Goal: Transaction & Acquisition: Obtain resource

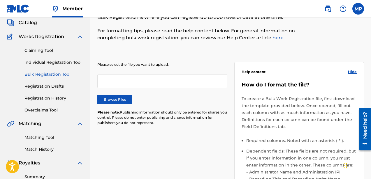
scroll to position [41, 0]
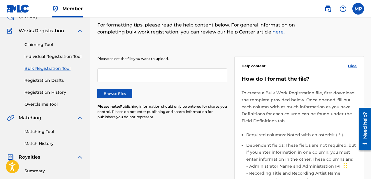
click at [122, 94] on label "Browse Files" at bounding box center [114, 94] width 35 height 9
click at [0, 0] on input "Browse Files" at bounding box center [0, 0] width 0 height 0
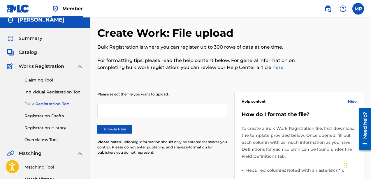
scroll to position [0, 0]
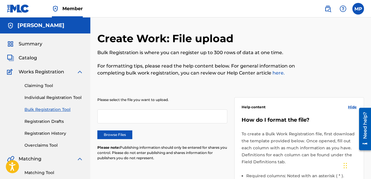
click at [124, 139] on div "Please select the file you want to upload. Browse Files Please note: Publishing…" at bounding box center [162, 132] width 130 height 71
click at [122, 138] on label "Browse Files" at bounding box center [114, 135] width 35 height 9
click at [0, 0] on input "Browse Files" at bounding box center [0, 0] width 0 height 0
click at [135, 114] on div at bounding box center [162, 117] width 130 height 14
click at [126, 136] on label "Browse Files" at bounding box center [114, 135] width 35 height 9
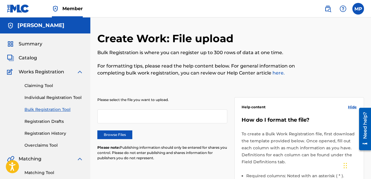
click at [0, 0] on input "Browse Files" at bounding box center [0, 0] width 0 height 0
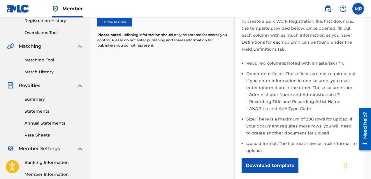
scroll to position [212, 0]
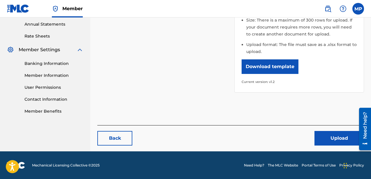
click at [324, 134] on button "Upload" at bounding box center [340, 138] width 50 height 15
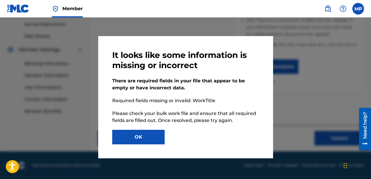
click at [147, 136] on button "OK" at bounding box center [138, 137] width 52 height 15
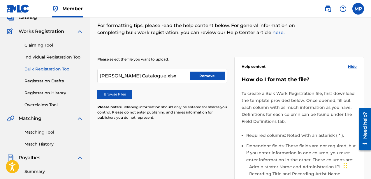
scroll to position [40, 0]
click at [162, 78] on span "[PERSON_NAME] Catalogue.xlsx" at bounding box center [138, 76] width 76 height 7
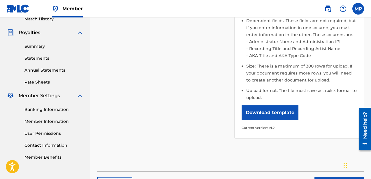
scroll to position [212, 0]
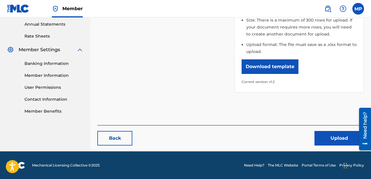
click at [336, 139] on button "Upload" at bounding box center [340, 138] width 50 height 15
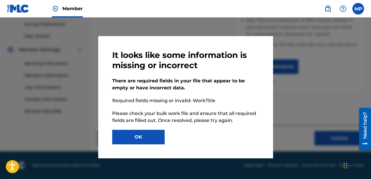
click at [144, 136] on button "OK" at bounding box center [138, 137] width 52 height 15
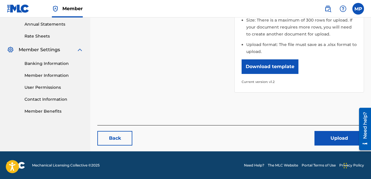
scroll to position [38, 0]
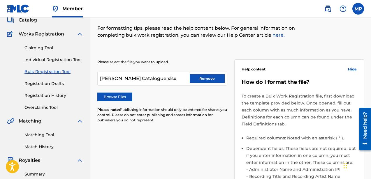
click at [152, 73] on div "[PERSON_NAME] Catalogue.xlsx Remove" at bounding box center [162, 79] width 130 height 14
click at [152, 75] on div "[PERSON_NAME] Catalogue.xlsx Remove" at bounding box center [162, 79] width 130 height 14
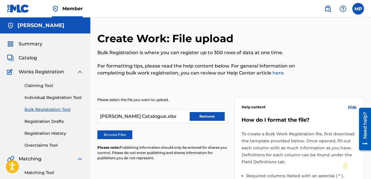
click at [358, 11] on label at bounding box center [359, 9] width 12 height 12
click at [358, 9] on input "MP [PERSON_NAME] [EMAIL_ADDRESS][DOMAIN_NAME] Notification Preferences Profile …" at bounding box center [358, 9] width 0 height 0
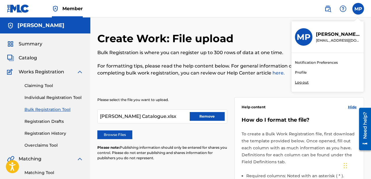
click at [302, 73] on link "Profile" at bounding box center [301, 72] width 12 height 5
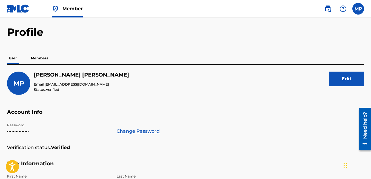
scroll to position [16, 0]
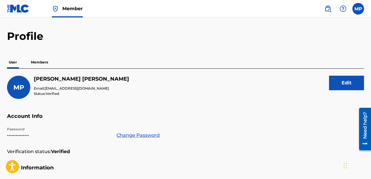
click at [39, 62] on p "Members" at bounding box center [39, 62] width 21 height 12
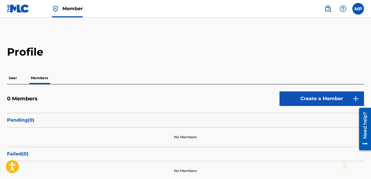
click at [67, 4] on link "Member" at bounding box center [67, 8] width 31 height 17
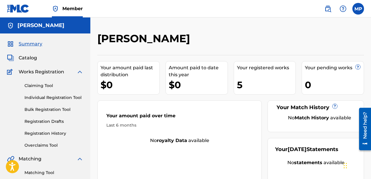
click at [34, 45] on span "Summary" at bounding box center [31, 44] width 24 height 7
click at [30, 59] on span "Catalog" at bounding box center [28, 58] width 18 height 7
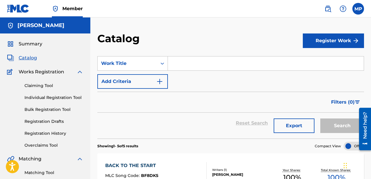
click at [36, 41] on span "Summary" at bounding box center [31, 44] width 24 height 7
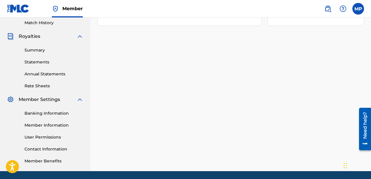
scroll to position [182, 0]
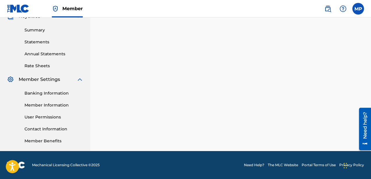
click at [43, 75] on div "Summary Catalog Works Registration Claiming Tool Individual Registration Tool B…" at bounding box center [45, 1] width 90 height 300
click at [43, 78] on span "Member Settings" at bounding box center [39, 79] width 41 height 7
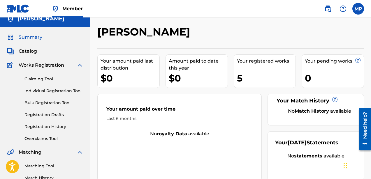
scroll to position [0, 0]
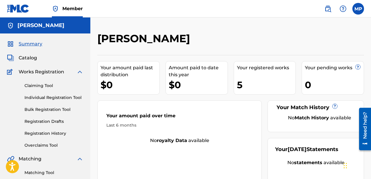
click at [32, 25] on h5 "[PERSON_NAME]" at bounding box center [40, 25] width 47 height 7
click at [11, 25] on img at bounding box center [10, 25] width 7 height 7
click at [356, 9] on label at bounding box center [359, 9] width 12 height 12
click at [358, 9] on input "MP [PERSON_NAME] [EMAIL_ADDRESS][DOMAIN_NAME] Notification Preferences Profile …" at bounding box center [358, 9] width 0 height 0
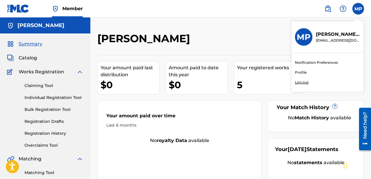
click at [330, 32] on p "[PERSON_NAME]" at bounding box center [338, 34] width 44 height 7
click at [358, 9] on input "MP [PERSON_NAME] [EMAIL_ADDRESS][DOMAIN_NAME] Notification Preferences Profile …" at bounding box center [358, 9] width 0 height 0
click at [310, 34] on h3 "MP" at bounding box center [304, 37] width 14 height 10
click at [358, 9] on input "MP [PERSON_NAME] [EMAIL_ADDRESS][DOMAIN_NAME] Notification Preferences Profile …" at bounding box center [358, 9] width 0 height 0
click at [299, 73] on link "Profile" at bounding box center [301, 72] width 12 height 5
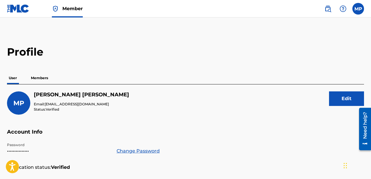
click at [26, 56] on h2 "Profile" at bounding box center [185, 51] width 357 height 13
click at [23, 105] on span "MP" at bounding box center [18, 103] width 11 height 8
click at [47, 95] on h5 "[PERSON_NAME]" at bounding box center [81, 95] width 95 height 7
click at [360, 10] on label at bounding box center [359, 9] width 12 height 12
click at [358, 9] on input "MP [PERSON_NAME] [EMAIL_ADDRESS][DOMAIN_NAME] Notification Preferences Profile …" at bounding box center [358, 9] width 0 height 0
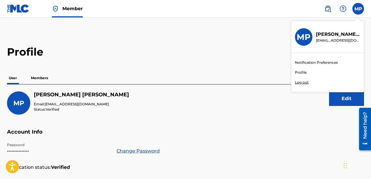
click at [332, 5] on link at bounding box center [328, 9] width 12 height 12
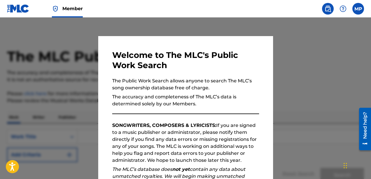
click at [323, 62] on div at bounding box center [185, 106] width 371 height 179
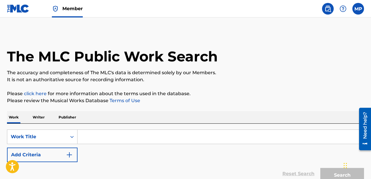
scroll to position [56, 0]
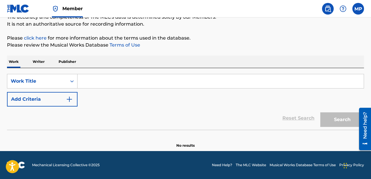
click at [100, 83] on input "Search Form" at bounding box center [221, 81] width 286 height 14
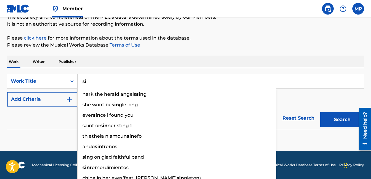
type input "s"
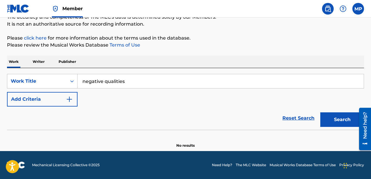
type input "negative qualities"
click at [320, 113] on button "Search" at bounding box center [342, 120] width 44 height 15
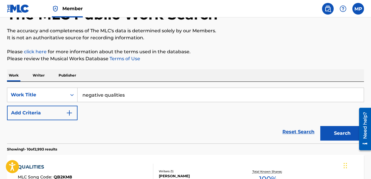
scroll to position [65, 0]
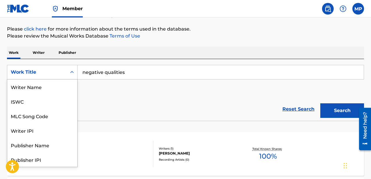
click at [60, 71] on div "Work Title" at bounding box center [37, 72] width 52 height 7
click at [55, 162] on div "Work Title" at bounding box center [42, 160] width 70 height 15
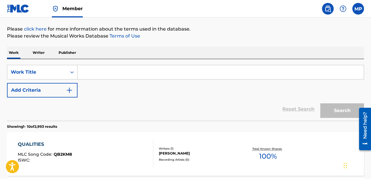
click at [93, 71] on input "Search Form" at bounding box center [221, 72] width 286 height 14
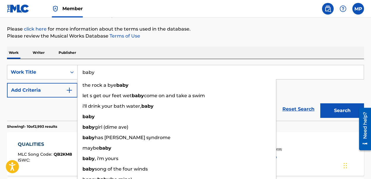
type input "baby"
click at [320, 104] on button "Search" at bounding box center [342, 111] width 44 height 15
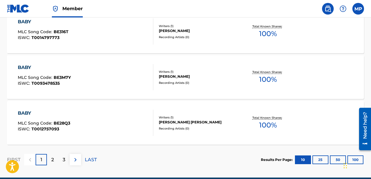
scroll to position [513, 0]
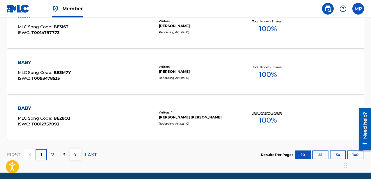
click at [52, 154] on p "2" at bounding box center [52, 155] width 3 height 7
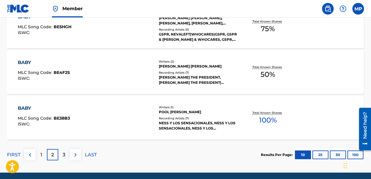
click at [61, 158] on div "3" at bounding box center [63, 154] width 11 height 11
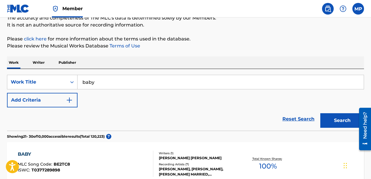
scroll to position [50, 0]
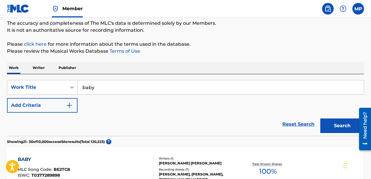
click at [106, 90] on input "baby" at bounding box center [221, 87] width 286 height 14
click at [66, 64] on p "Publisher" at bounding box center [67, 68] width 21 height 12
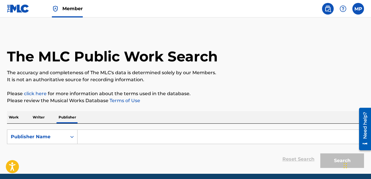
click at [39, 115] on p "Writer" at bounding box center [38, 117] width 15 height 12
click at [108, 137] on input "Search Form" at bounding box center [221, 137] width 286 height 14
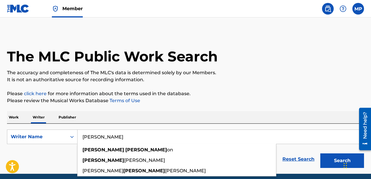
click at [320, 154] on button "Search" at bounding box center [342, 161] width 44 height 15
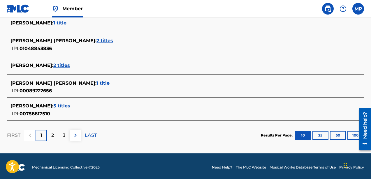
scroll to position [267, 0]
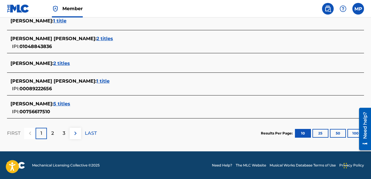
click at [54, 130] on p "2" at bounding box center [52, 133] width 3 height 7
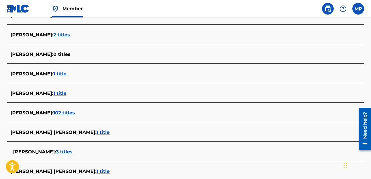
scroll to position [257, 0]
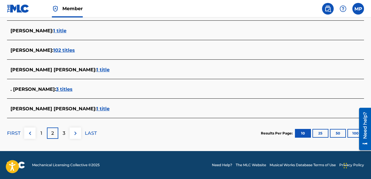
click at [64, 134] on p "3" at bounding box center [64, 133] width 3 height 7
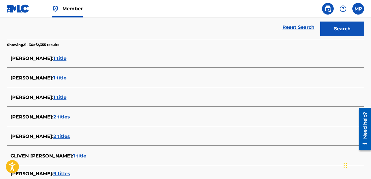
scroll to position [261, 0]
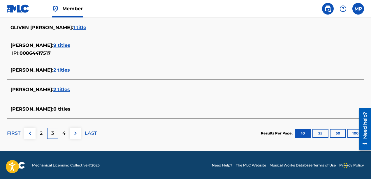
click at [63, 139] on div "4" at bounding box center [63, 133] width 11 height 11
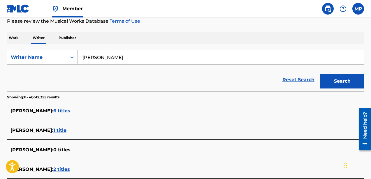
scroll to position [80, 0]
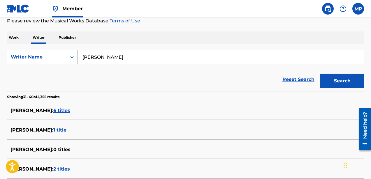
click at [46, 64] on div "Writer Name" at bounding box center [42, 57] width 71 height 15
click at [55, 57] on div "Writer Name" at bounding box center [37, 57] width 52 height 7
click at [119, 60] on input "[PERSON_NAME]" at bounding box center [221, 57] width 286 height 14
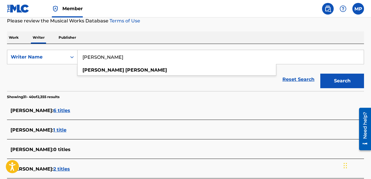
click at [119, 60] on input "[PERSON_NAME]" at bounding box center [221, 57] width 286 height 14
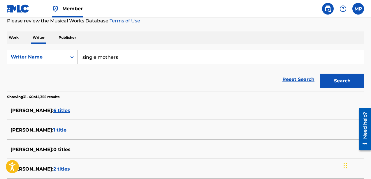
type input "single mothers"
click at [320, 74] on button "Search" at bounding box center [342, 81] width 44 height 15
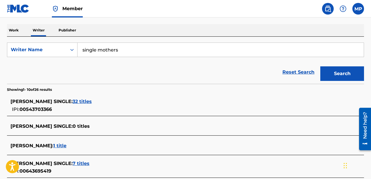
scroll to position [31, 0]
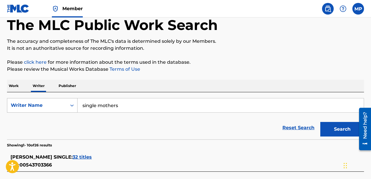
click at [36, 102] on div "Writer Name" at bounding box center [37, 105] width 52 height 7
click at [35, 125] on div "Writer IPI" at bounding box center [42, 120] width 70 height 15
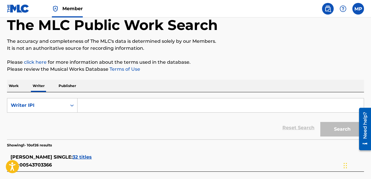
click at [69, 85] on p "Publisher" at bounding box center [67, 86] width 21 height 12
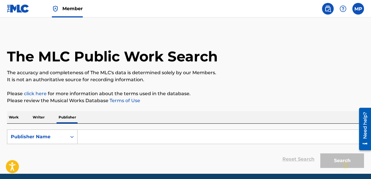
click at [64, 139] on div "Publisher Name" at bounding box center [36, 137] width 59 height 11
click at [18, 120] on p "Work" at bounding box center [13, 117] width 13 height 12
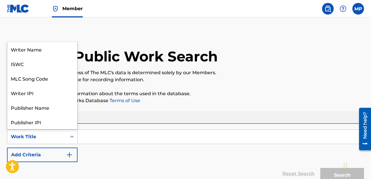
click at [39, 135] on div "Work Title" at bounding box center [37, 137] width 52 height 7
click at [43, 52] on div "Writer Name" at bounding box center [42, 49] width 70 height 15
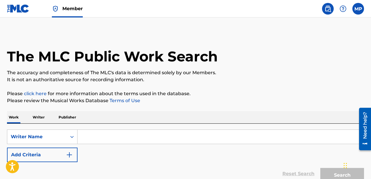
click at [85, 138] on input "Search Form" at bounding box center [221, 137] width 286 height 14
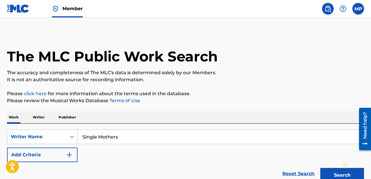
type input "Single Mothers"
click at [320, 168] on button "Search" at bounding box center [342, 175] width 44 height 15
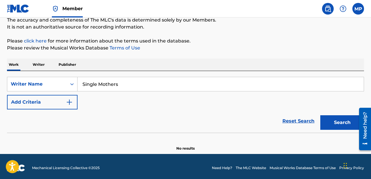
scroll to position [56, 0]
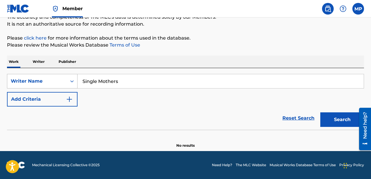
click at [57, 83] on div "Writer Name" at bounding box center [37, 81] width 52 height 7
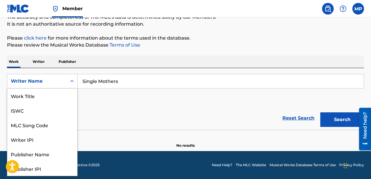
scroll to position [29, 0]
click at [54, 168] on div "Writer Name" at bounding box center [42, 169] width 70 height 15
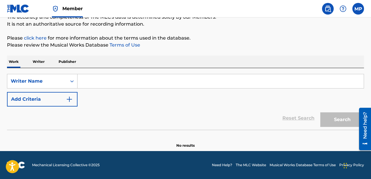
click at [90, 76] on input "Search Form" at bounding box center [221, 81] width 286 height 14
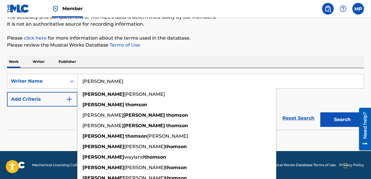
type input "[PERSON_NAME]"
click at [320, 113] on button "Search" at bounding box center [342, 120] width 44 height 15
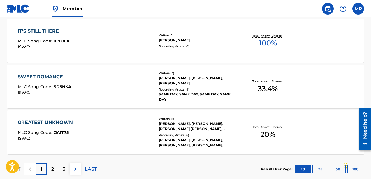
scroll to position [535, 0]
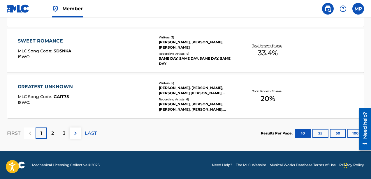
click at [54, 133] on div "2" at bounding box center [52, 133] width 11 height 11
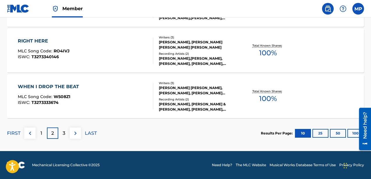
click at [65, 134] on div "3" at bounding box center [63, 133] width 11 height 11
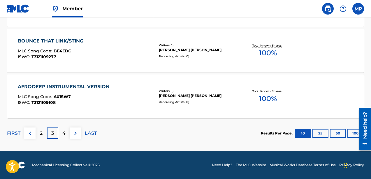
click at [66, 134] on div "4" at bounding box center [63, 133] width 11 height 11
click at [67, 130] on div "5" at bounding box center [63, 133] width 11 height 11
click at [64, 134] on p "6" at bounding box center [64, 133] width 3 height 7
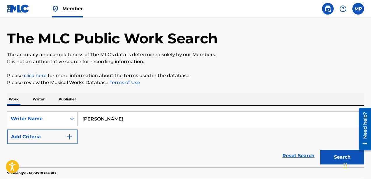
scroll to position [9, 0]
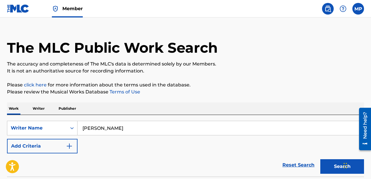
click at [99, 128] on input "[PERSON_NAME]" at bounding box center [221, 128] width 286 height 14
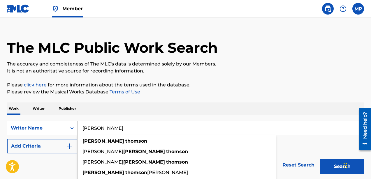
click at [99, 129] on input "[PERSON_NAME]" at bounding box center [221, 128] width 286 height 14
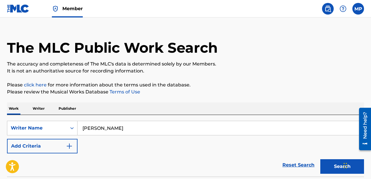
click at [320, 160] on button "Search" at bounding box center [342, 167] width 44 height 15
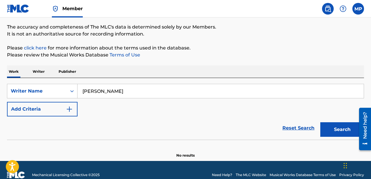
scroll to position [56, 0]
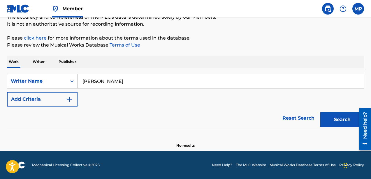
click at [329, 124] on button "Search" at bounding box center [342, 120] width 44 height 15
click at [120, 81] on input "[PERSON_NAME]" at bounding box center [221, 81] width 286 height 14
type input "[PERSON_NAME]"
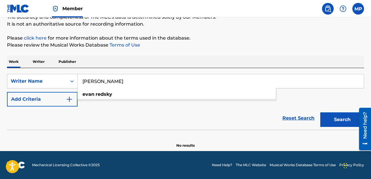
click at [320, 113] on button "Search" at bounding box center [342, 120] width 44 height 15
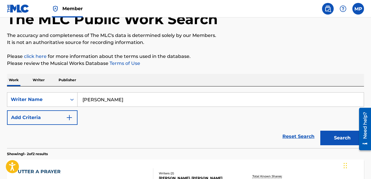
scroll to position [0, 0]
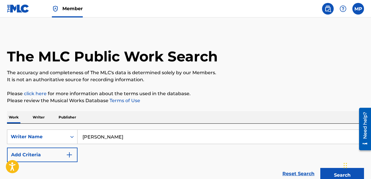
click at [363, 11] on label at bounding box center [359, 9] width 12 height 12
click at [358, 9] on input "MP [PERSON_NAME] [EMAIL_ADDRESS][DOMAIN_NAME] Notification Preferences Profile …" at bounding box center [358, 9] width 0 height 0
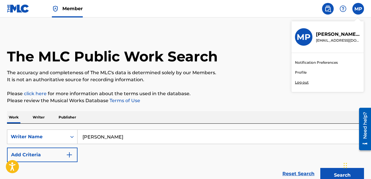
click at [2, 5] on nav "Member MP MP [PERSON_NAME] [EMAIL_ADDRESS][DOMAIN_NAME] Notification Preference…" at bounding box center [185, 8] width 371 height 17
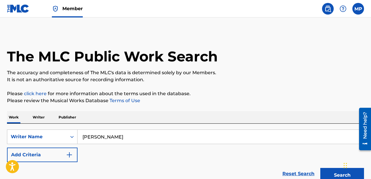
click at [13, 10] on img at bounding box center [18, 8] width 22 height 8
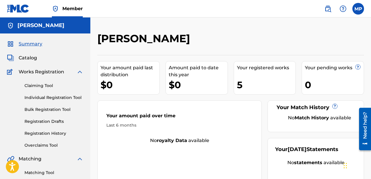
click at [28, 56] on span "Catalog" at bounding box center [28, 58] width 18 height 7
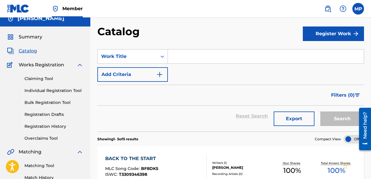
scroll to position [1, 0]
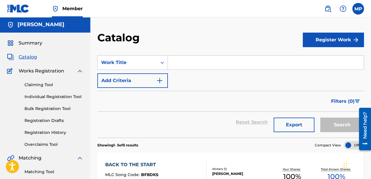
click at [183, 64] on input "Search Form" at bounding box center [266, 63] width 196 height 14
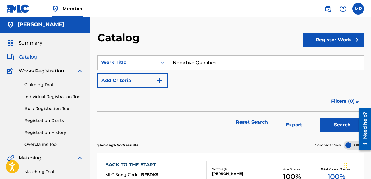
type input "Negative Qualities"
click at [320, 118] on button "Search" at bounding box center [342, 125] width 44 height 15
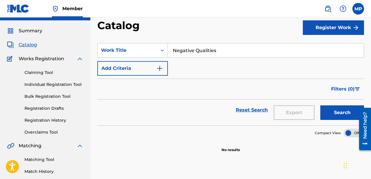
scroll to position [0, 0]
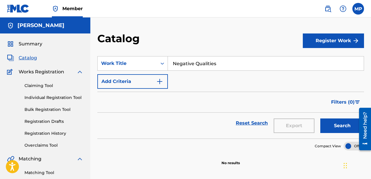
click at [333, 43] on button "Register Work" at bounding box center [333, 41] width 61 height 15
click at [327, 73] on link "By File Upload" at bounding box center [333, 74] width 61 height 14
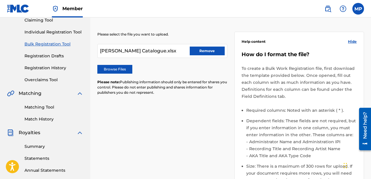
scroll to position [68, 0]
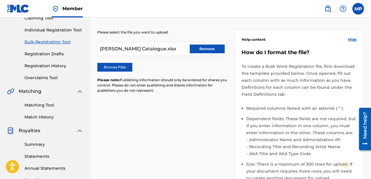
click at [202, 49] on button "Remove" at bounding box center [207, 49] width 35 height 9
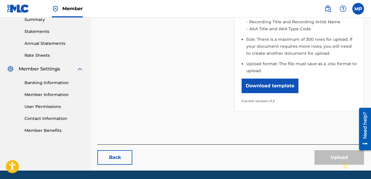
scroll to position [212, 0]
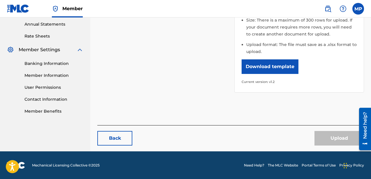
click at [268, 69] on button "Download template" at bounding box center [270, 66] width 57 height 15
